Goal: Task Accomplishment & Management: Manage account settings

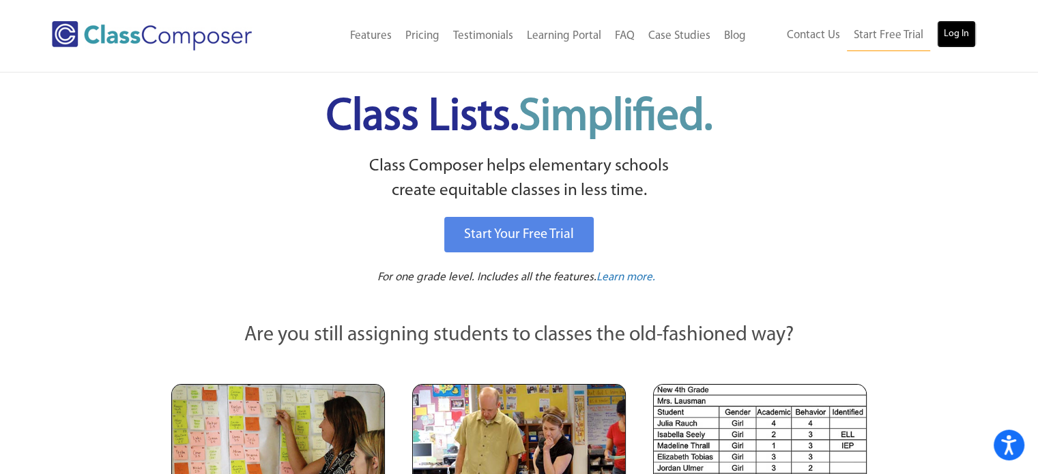
click at [957, 27] on link "Log In" at bounding box center [956, 33] width 39 height 27
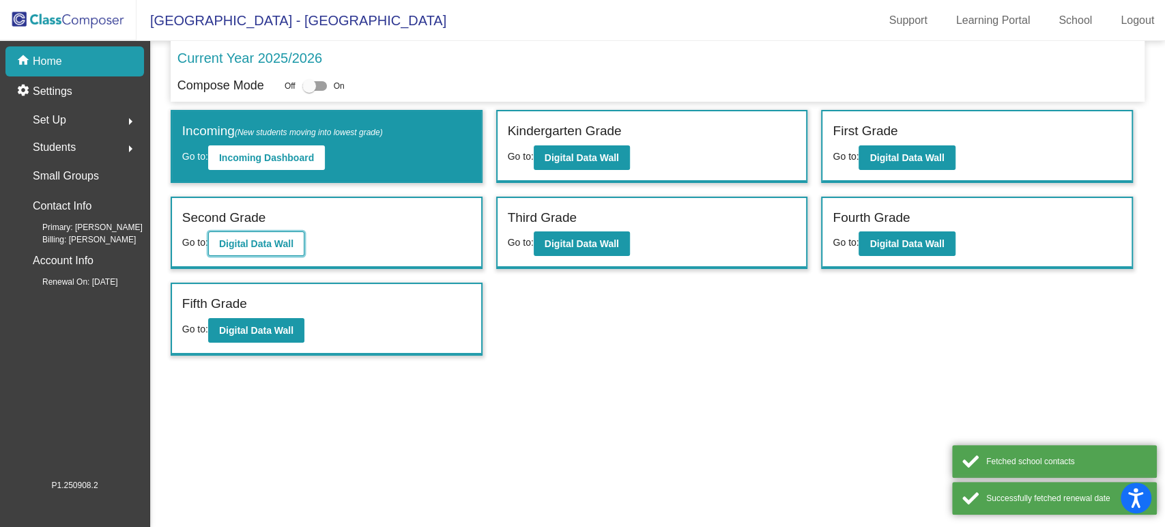
click at [284, 242] on b "Digital Data Wall" at bounding box center [256, 243] width 74 height 11
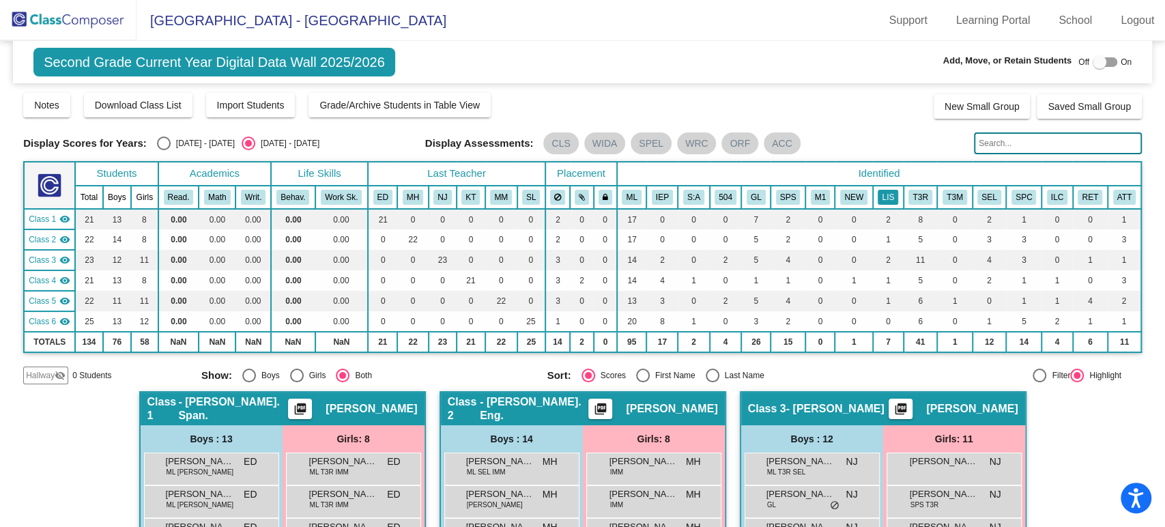
click at [878, 198] on button "LIS" at bounding box center [888, 197] width 20 height 15
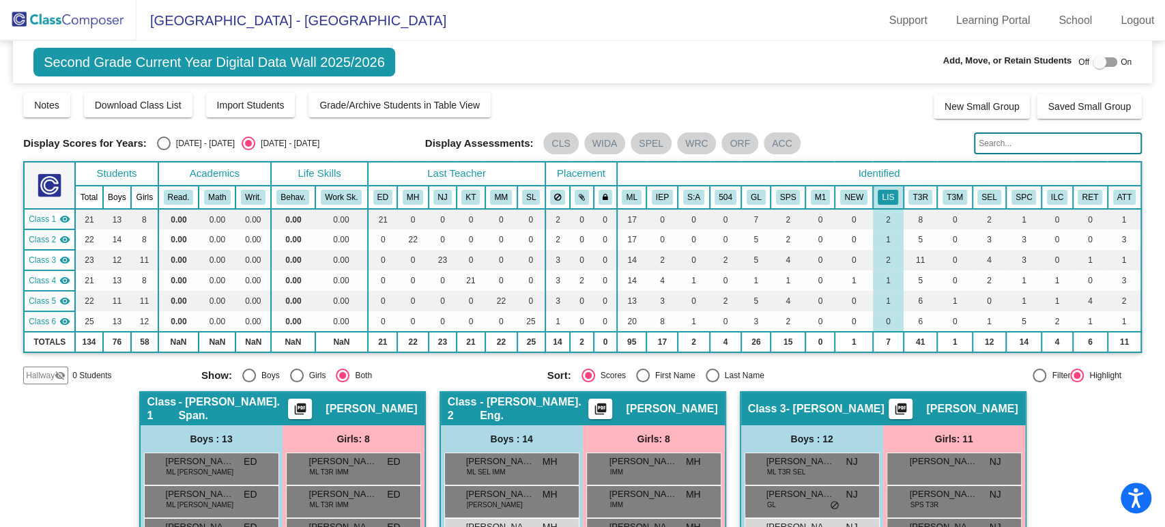
click at [1093, 55] on div at bounding box center [1100, 62] width 14 height 14
checkbox input "true"
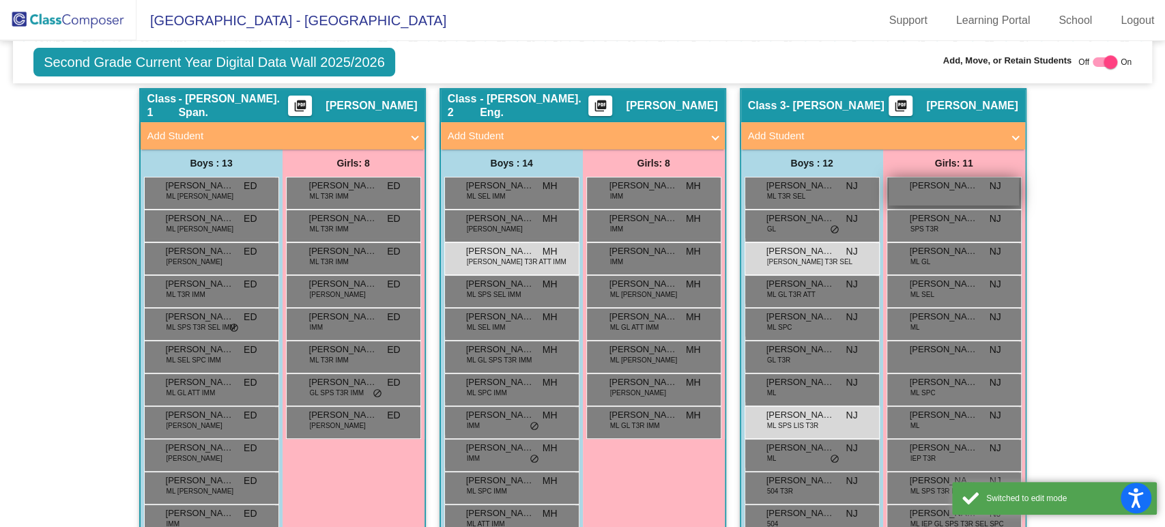
scroll to position [379, 0]
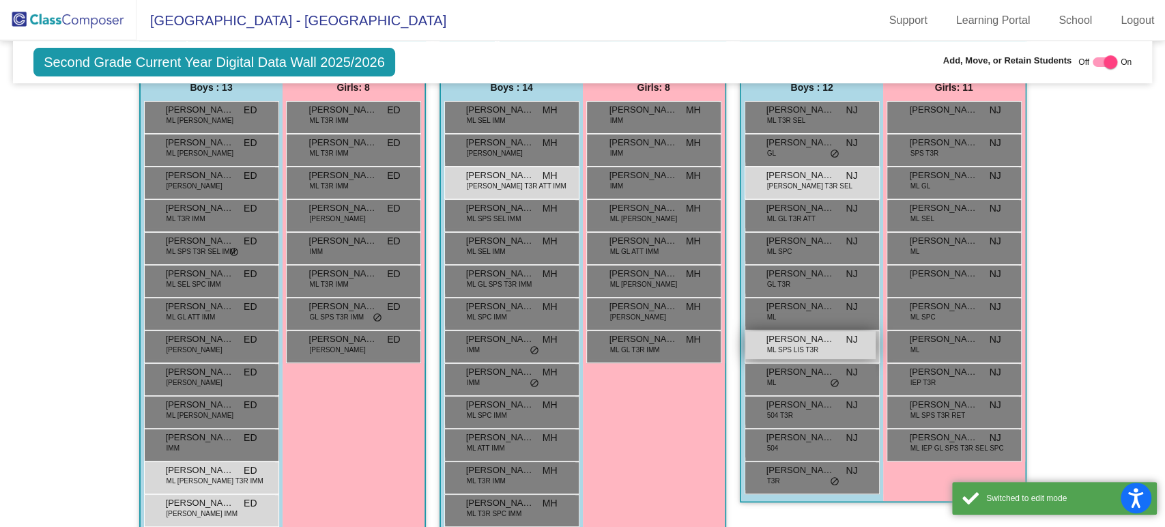
click at [835, 345] on div "[PERSON_NAME] SPS LIS T3R NJ lock do_not_disturb_alt" at bounding box center [810, 345] width 130 height 28
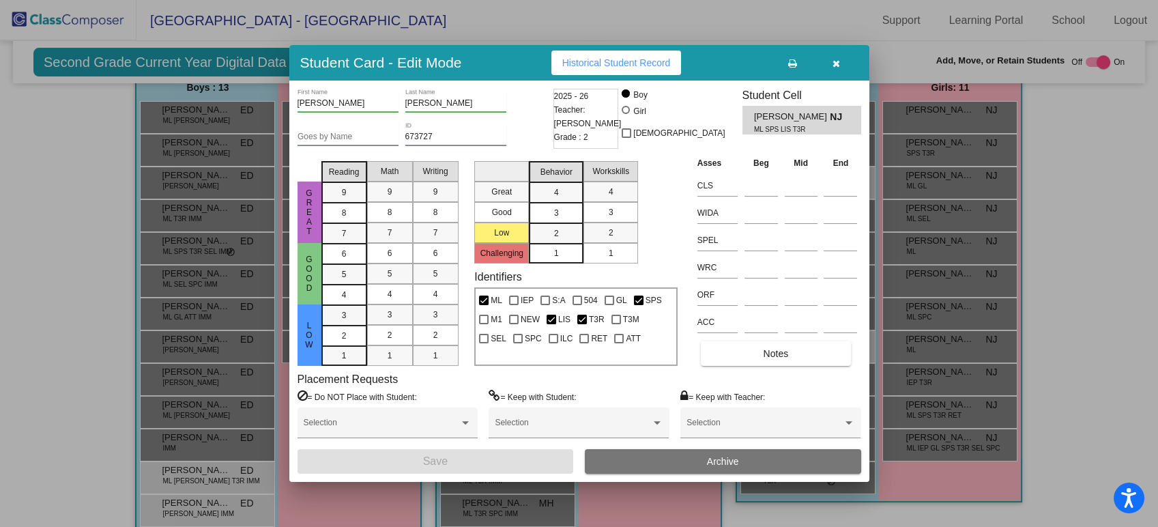
click at [645, 457] on button "Archive" at bounding box center [723, 461] width 276 height 25
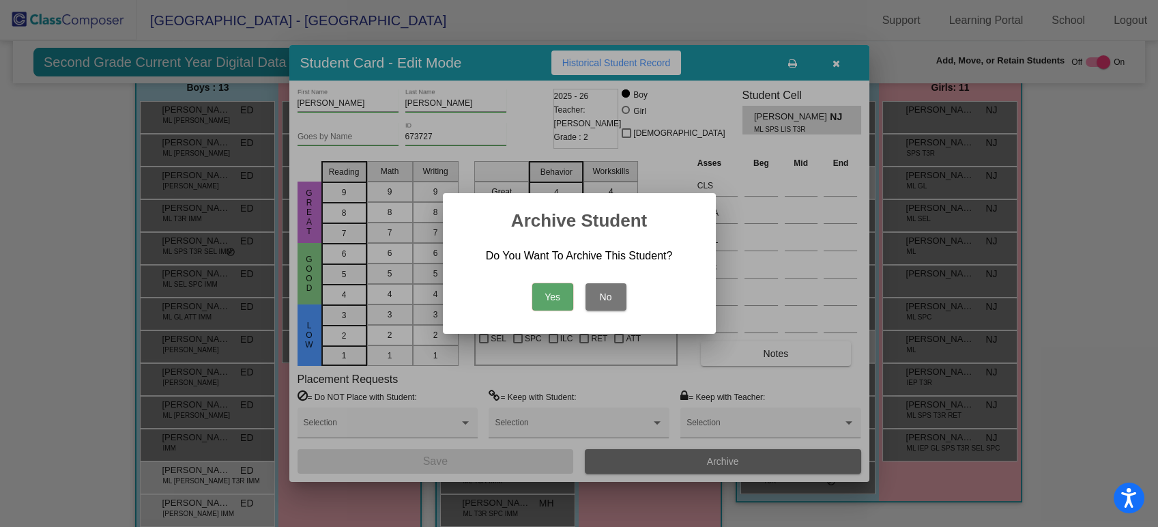
click at [545, 292] on button "Yes" at bounding box center [552, 296] width 41 height 27
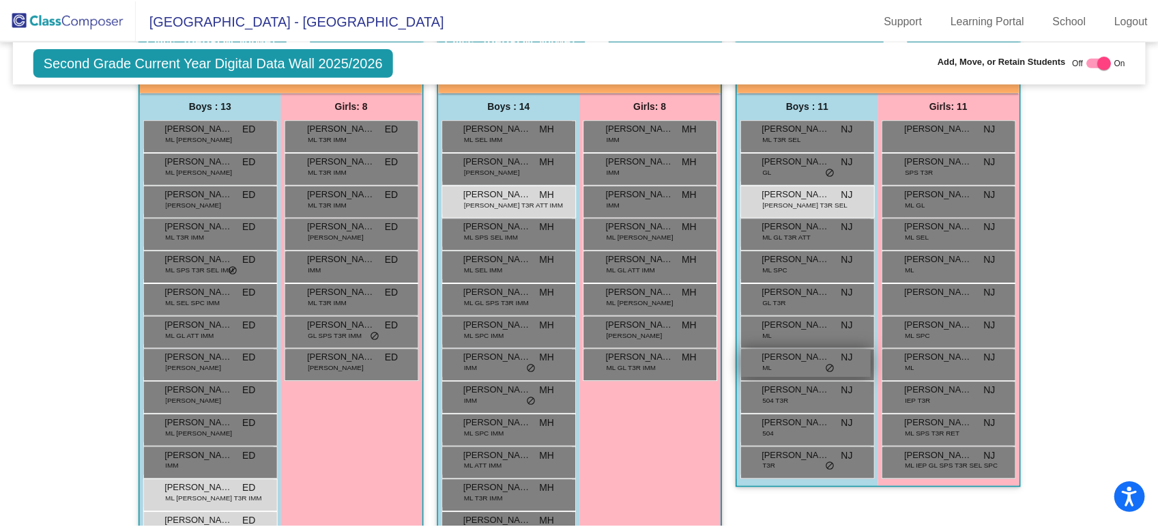
scroll to position [740, 0]
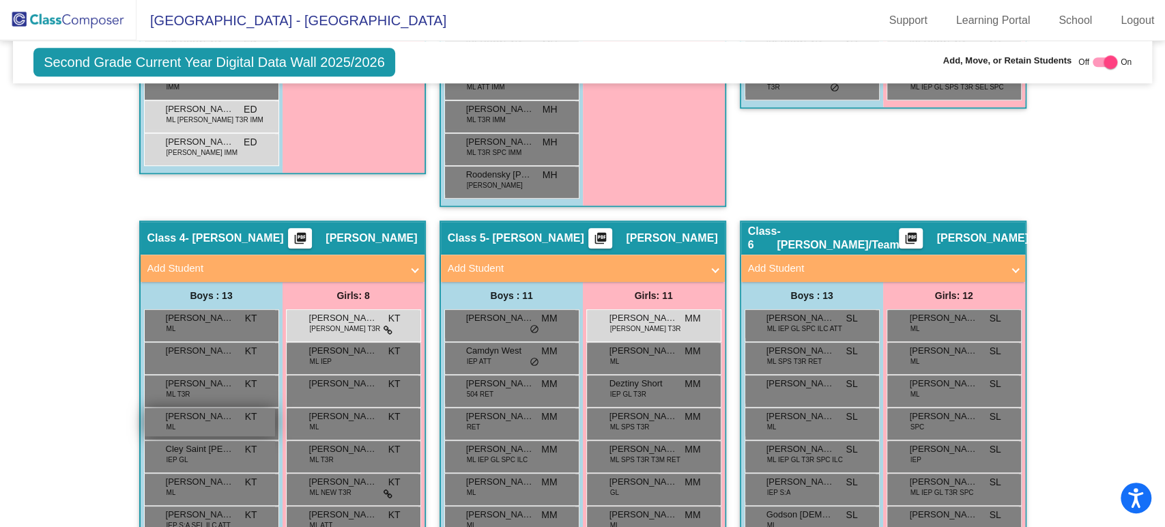
click at [205, 414] on span "[PERSON_NAME]" at bounding box center [200, 417] width 68 height 14
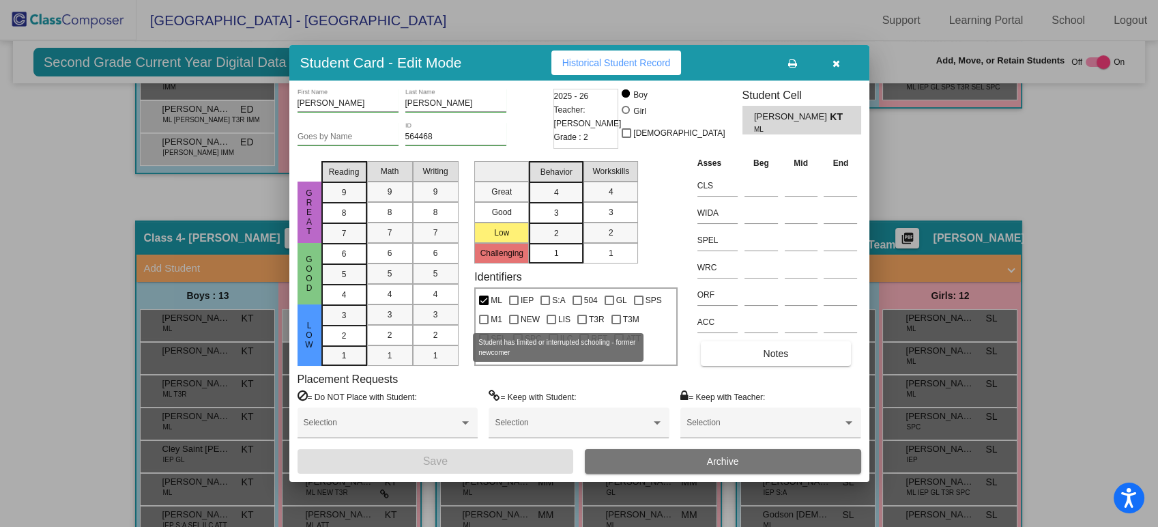
click at [552, 317] on div at bounding box center [552, 320] width 10 height 10
click at [552, 324] on input "LIS" at bounding box center [551, 324] width 1 height 1
checkbox input "true"
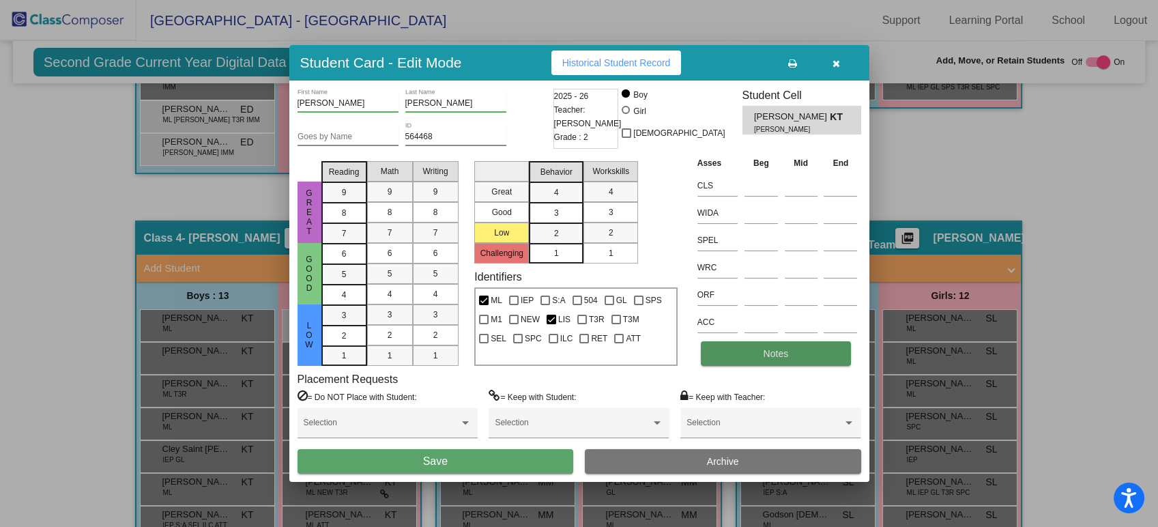
click at [773, 352] on span "Notes" at bounding box center [776, 353] width 25 height 11
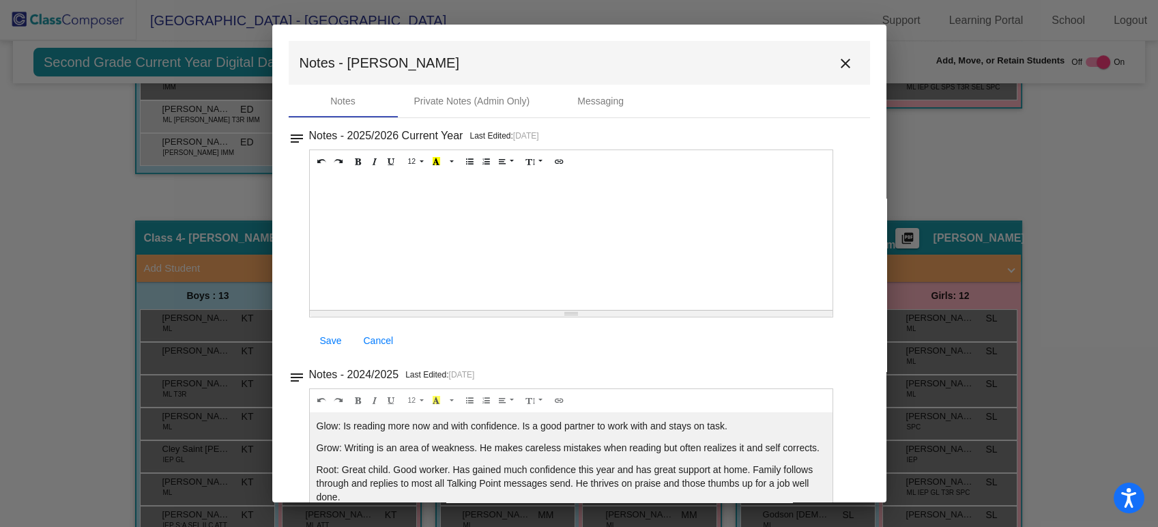
scroll to position [69, 0]
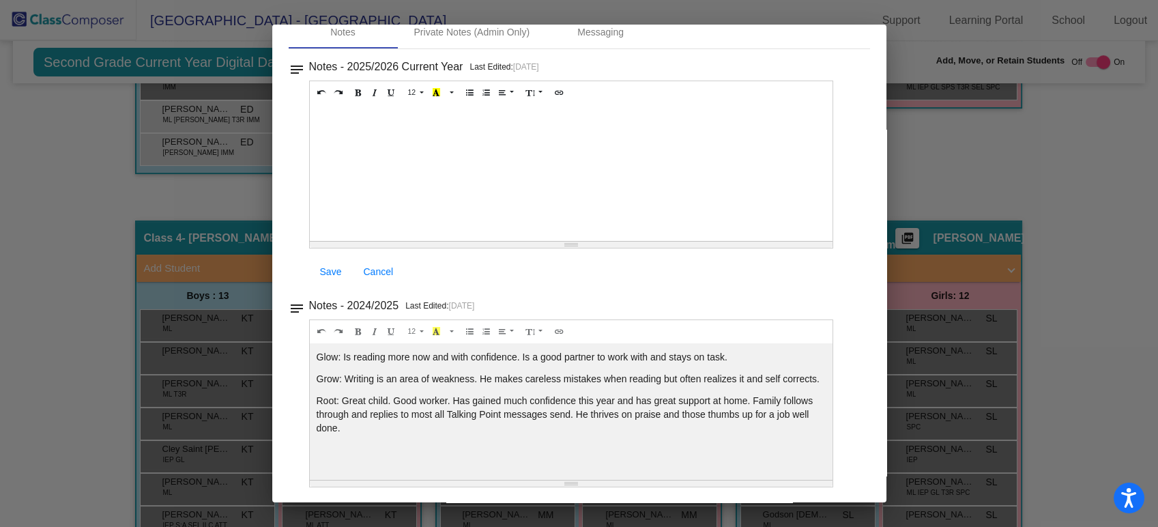
click at [349, 138] on div at bounding box center [572, 172] width 524 height 137
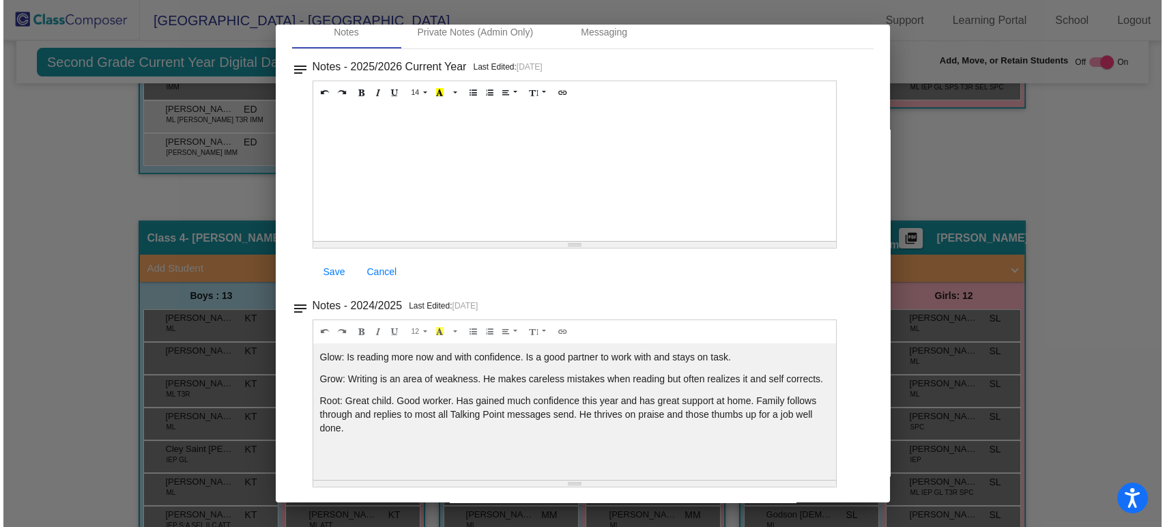
scroll to position [0, 0]
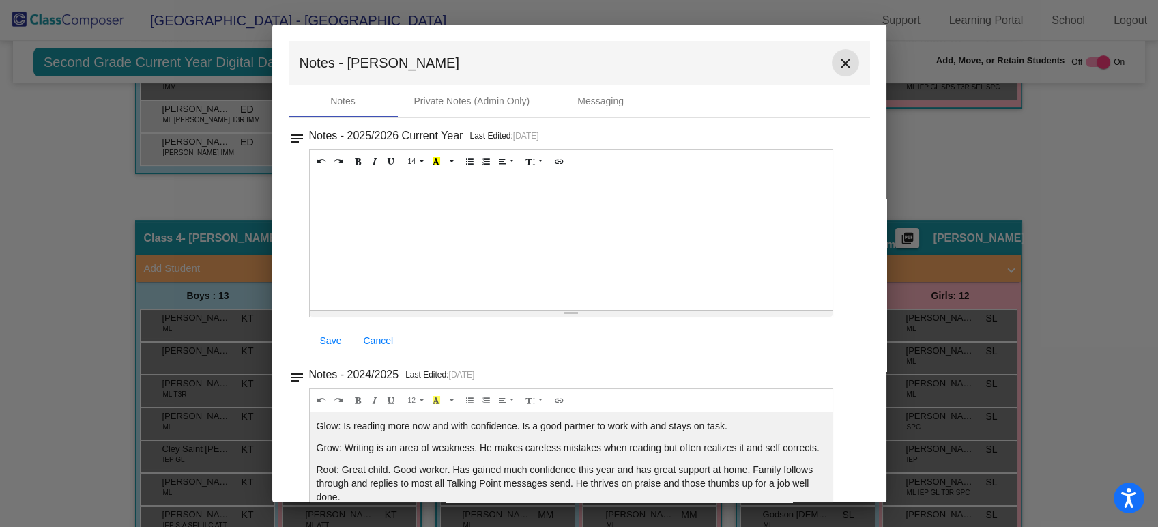
click at [838, 63] on mat-icon "close" at bounding box center [846, 63] width 16 height 16
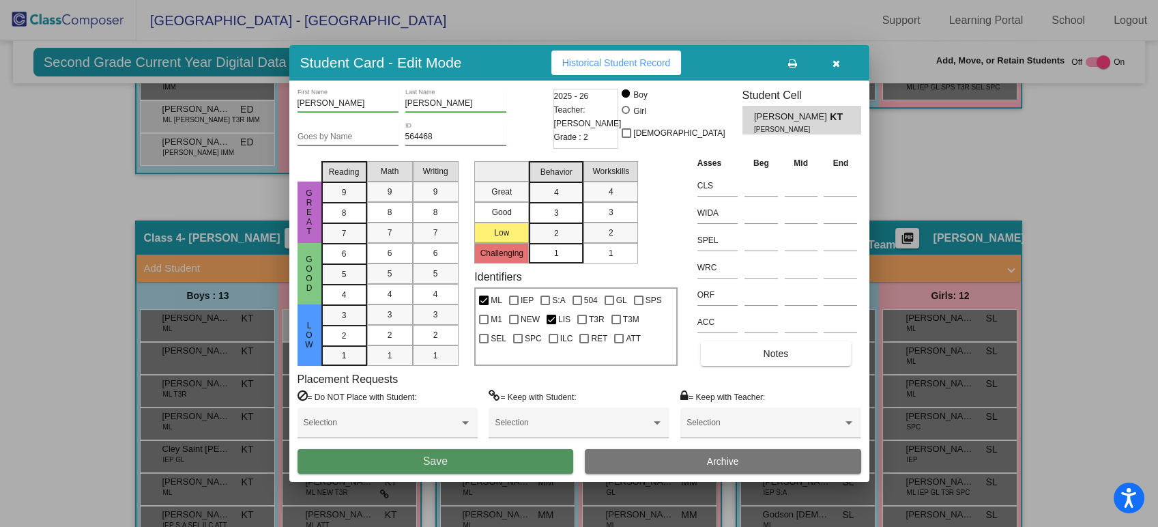
click at [472, 457] on button "Save" at bounding box center [436, 461] width 276 height 25
